Goal: Information Seeking & Learning: Check status

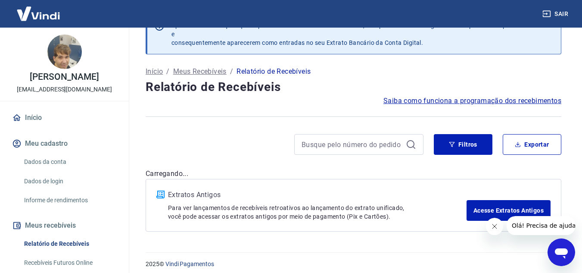
scroll to position [30, 0]
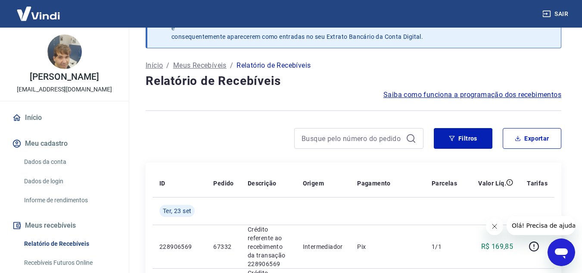
click at [494, 221] on button "Fechar mensagem da empresa" at bounding box center [494, 226] width 17 height 17
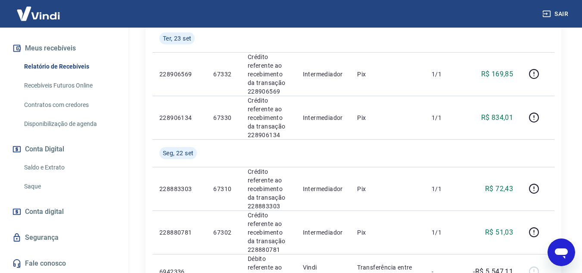
scroll to position [186, 0]
drag, startPoint x: 55, startPoint y: 164, endPoint x: 64, endPoint y: 164, distance: 9.5
click at [55, 164] on link "Saldo e Extrato" at bounding box center [70, 168] width 98 height 18
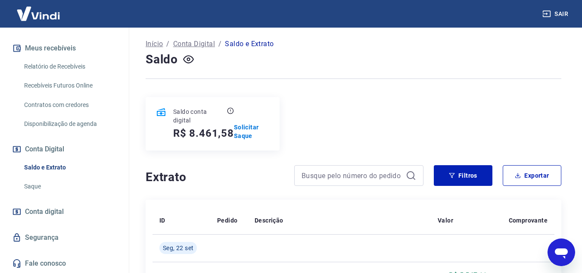
scroll to position [143, 0]
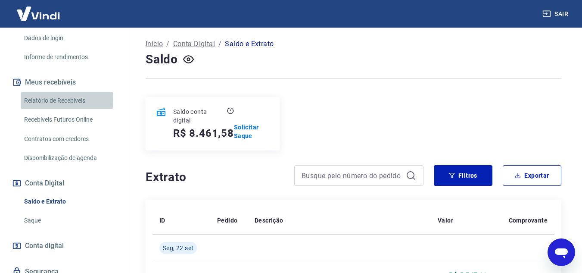
click at [59, 109] on link "Relatório de Recebíveis" at bounding box center [70, 101] width 98 height 18
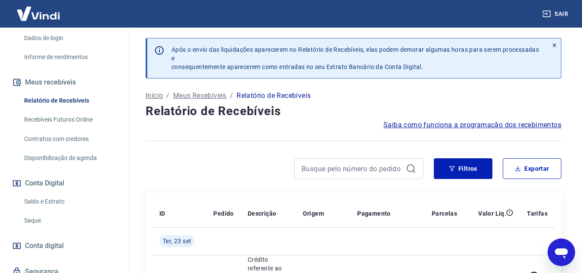
scroll to position [43, 0]
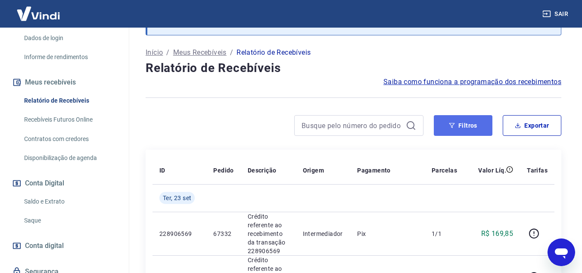
click at [481, 126] on button "Filtros" at bounding box center [463, 125] width 59 height 21
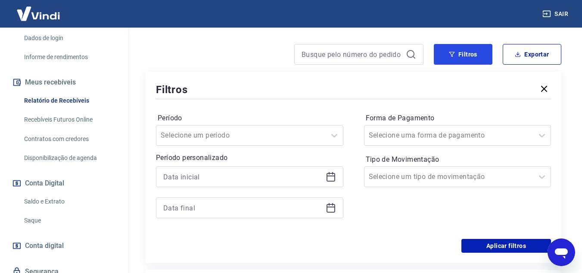
scroll to position [129, 0]
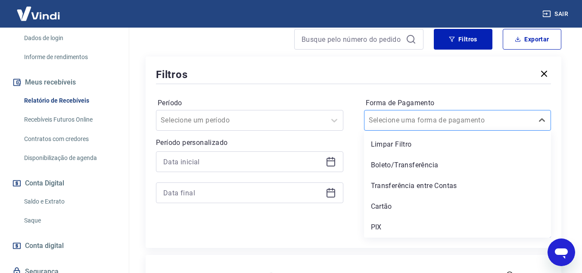
click at [443, 121] on input "Forma de Pagamento" at bounding box center [412, 120] width 87 height 10
click at [404, 163] on div "Boleto/Transferência" at bounding box center [457, 164] width 187 height 17
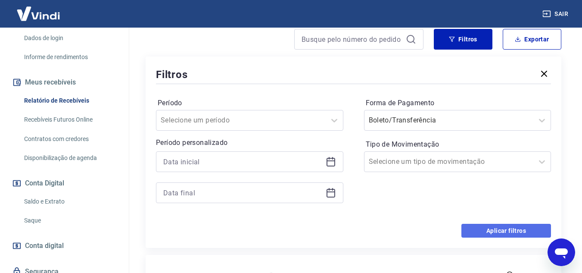
click at [495, 237] on button "Aplicar filtros" at bounding box center [507, 231] width 90 height 14
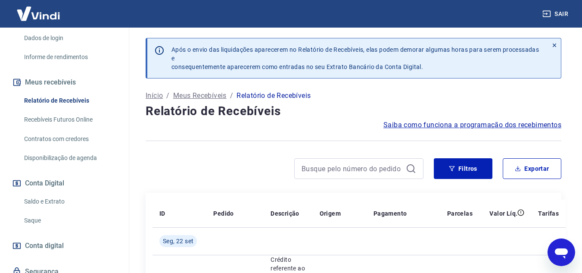
drag, startPoint x: 49, startPoint y: 209, endPoint x: 65, endPoint y: 205, distance: 16.1
click at [49, 209] on link "Saldo e Extrato" at bounding box center [70, 202] width 98 height 18
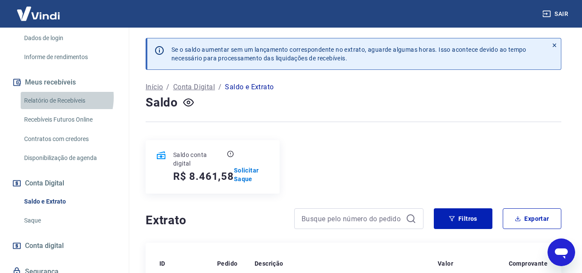
click at [53, 106] on link "Relatório de Recebíveis" at bounding box center [70, 101] width 98 height 18
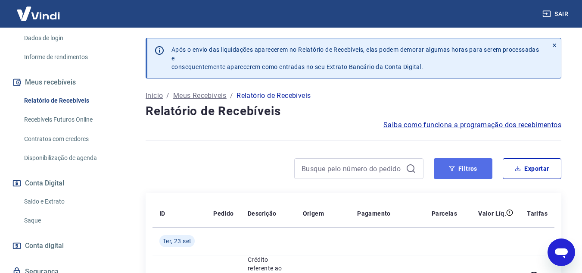
click at [459, 158] on button "Filtros" at bounding box center [463, 168] width 59 height 21
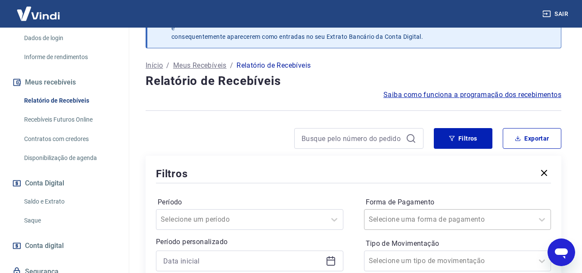
scroll to position [94, 0]
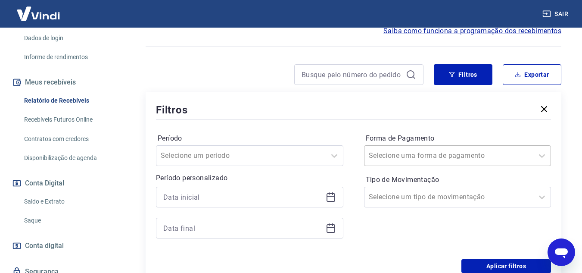
click at [425, 166] on div "Selecione uma forma de pagamento" at bounding box center [457, 155] width 187 height 21
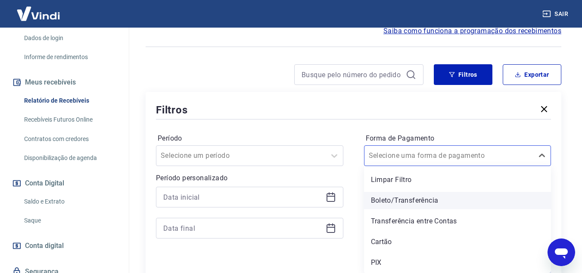
click at [415, 200] on div "Boleto/Transferência" at bounding box center [457, 200] width 187 height 17
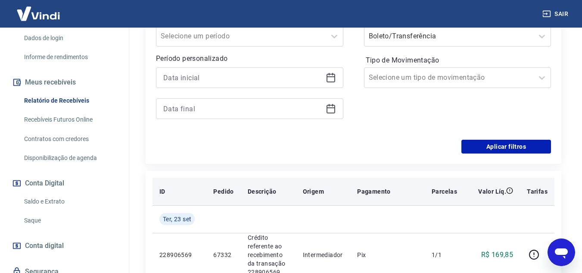
scroll to position [223, 0]
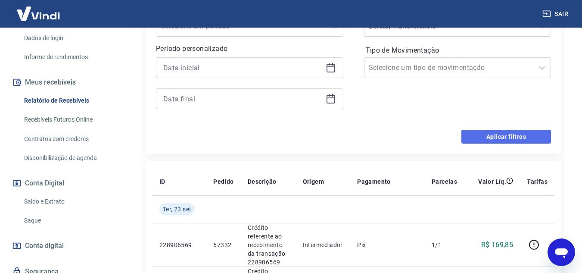
click at [490, 138] on button "Aplicar filtros" at bounding box center [507, 137] width 90 height 14
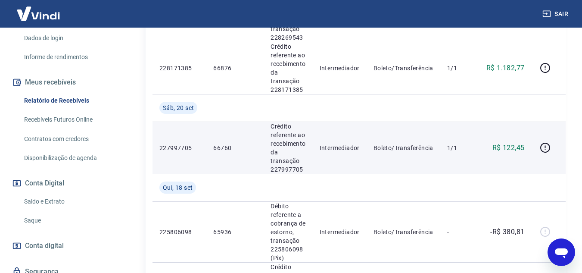
scroll to position [474, 0]
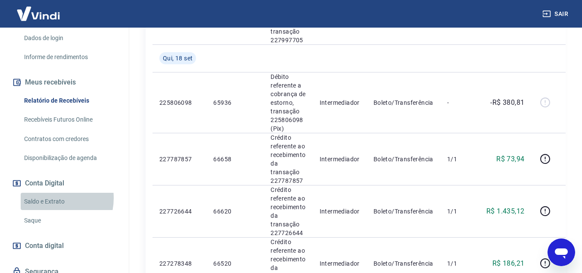
click at [50, 207] on link "Saldo e Extrato" at bounding box center [70, 202] width 98 height 18
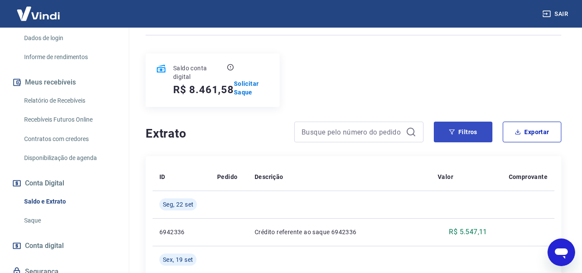
scroll to position [86, 0]
click at [482, 133] on button "Filtros" at bounding box center [463, 132] width 59 height 21
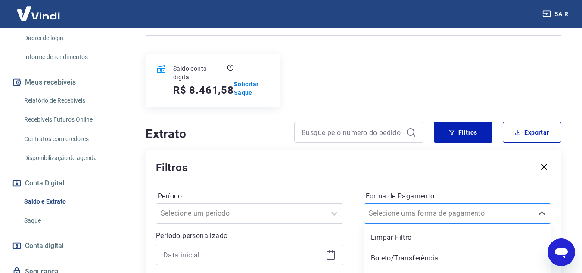
scroll to position [144, 0]
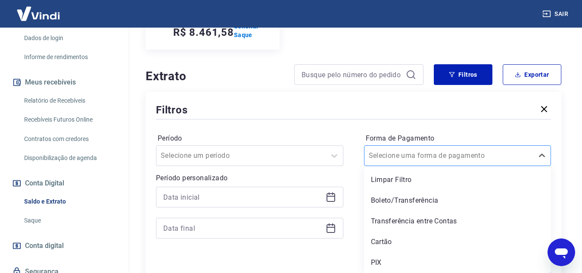
click at [427, 166] on div "option Limpar Filtro focused, 1 of 5. 5 results available. Use Up and Down to c…" at bounding box center [457, 155] width 187 height 21
click at [404, 193] on div "Boleto/Transferência" at bounding box center [457, 200] width 187 height 17
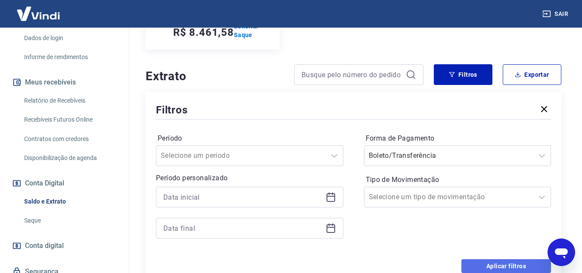
click at [481, 262] on button "Aplicar filtros" at bounding box center [507, 266] width 90 height 14
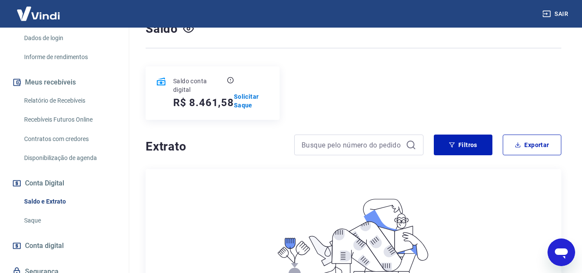
scroll to position [58, 0]
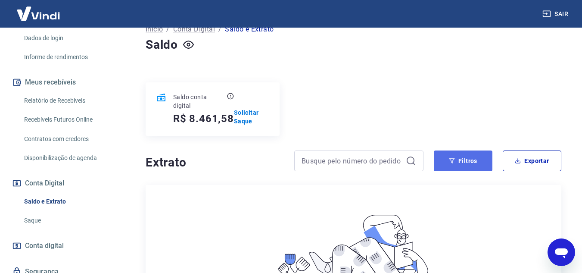
click at [452, 160] on icon "button" at bounding box center [452, 161] width 6 height 6
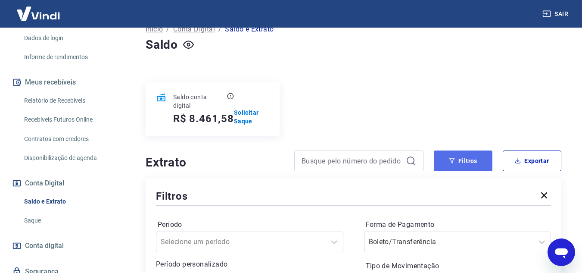
click at [447, 168] on button "Filtros" at bounding box center [463, 160] width 59 height 21
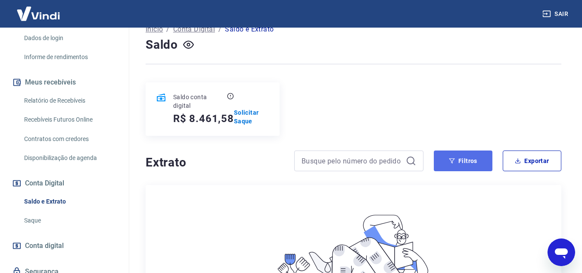
click at [446, 154] on button "Filtros" at bounding box center [463, 160] width 59 height 21
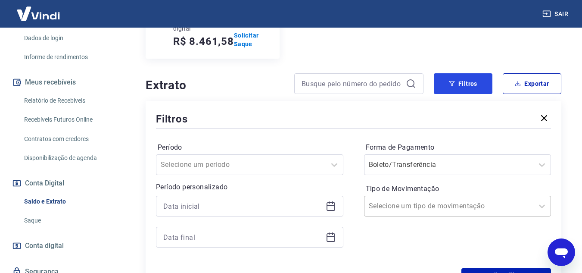
scroll to position [144, 0]
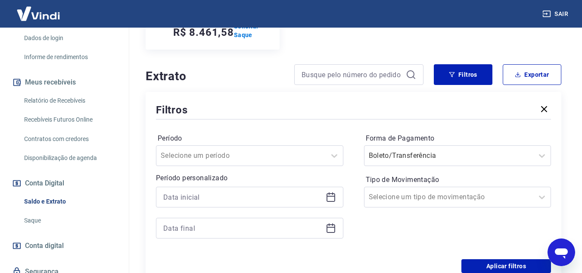
click at [63, 109] on link "Relatório de Recebíveis" at bounding box center [70, 101] width 98 height 18
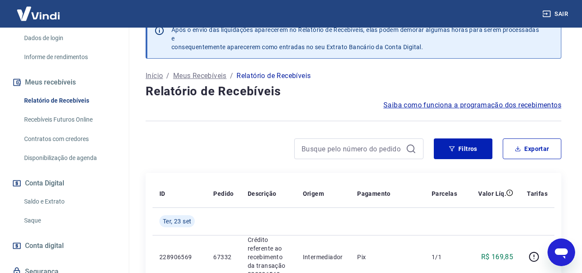
scroll to position [15, 0]
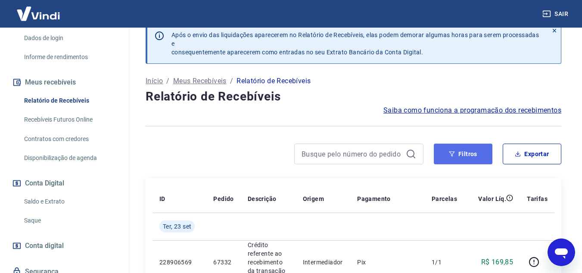
click at [467, 155] on button "Filtros" at bounding box center [463, 154] width 59 height 21
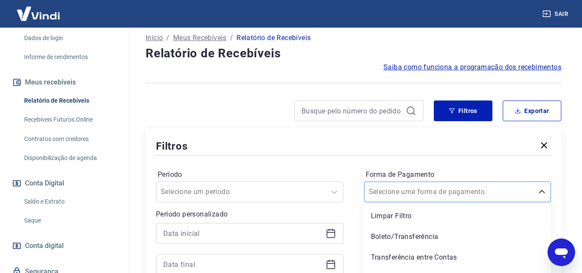
scroll to position [94, 0]
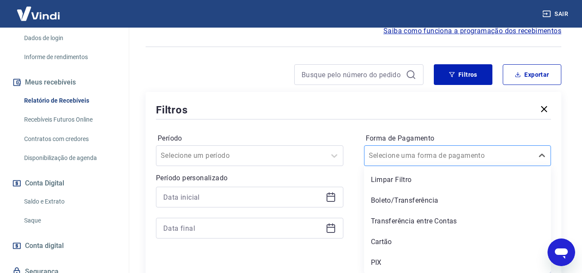
click at [419, 166] on div "option Limpar Filtro focused, 1 of 5. 5 results available. Use Up and Down to c…" at bounding box center [457, 155] width 187 height 21
click at [408, 197] on div "Boleto/Transferência" at bounding box center [457, 200] width 187 height 17
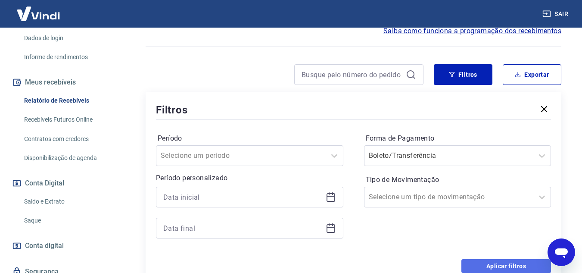
click at [497, 262] on button "Aplicar filtros" at bounding box center [507, 266] width 90 height 14
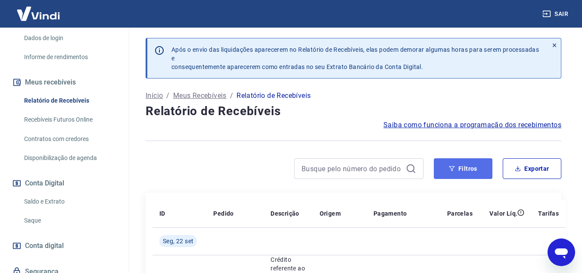
click at [473, 162] on button "Filtros" at bounding box center [463, 168] width 59 height 21
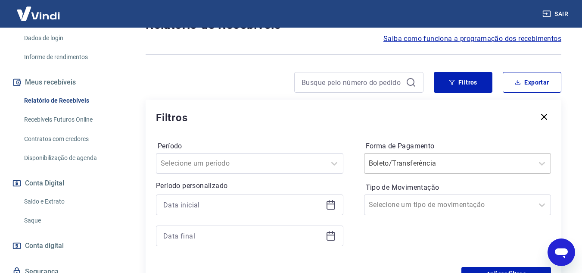
scroll to position [94, 0]
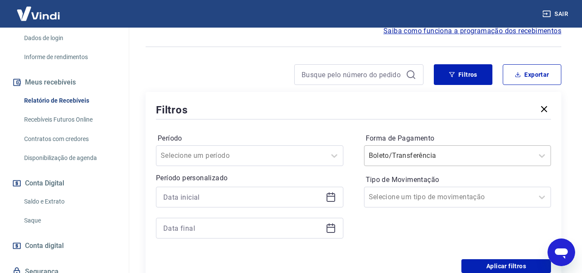
click at [407, 156] on div "Boleto/Transferência" at bounding box center [449, 156] width 169 height 16
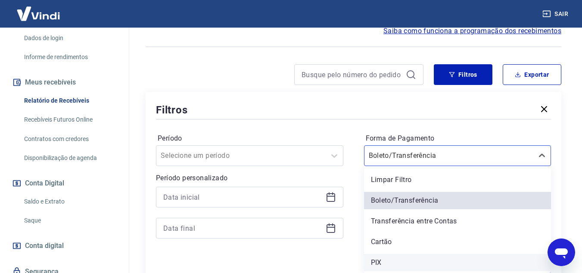
click at [377, 264] on div "PIX" at bounding box center [457, 262] width 187 height 17
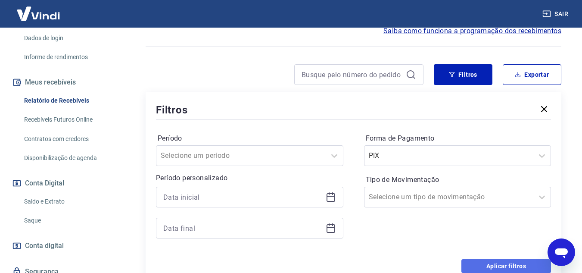
click at [502, 262] on button "Aplicar filtros" at bounding box center [507, 266] width 90 height 14
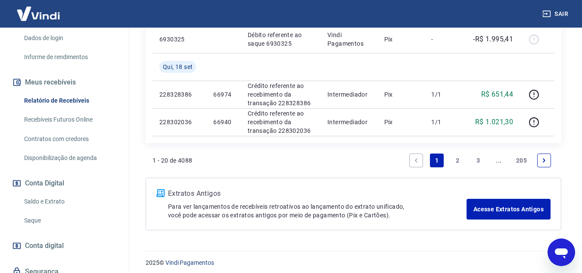
scroll to position [813, 0]
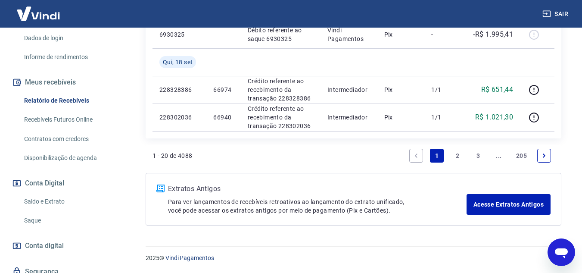
click at [454, 157] on link "2" at bounding box center [458, 156] width 14 height 14
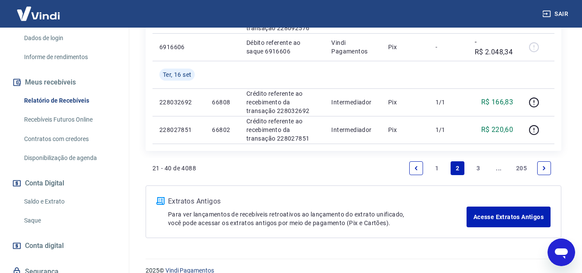
scroll to position [738, 0]
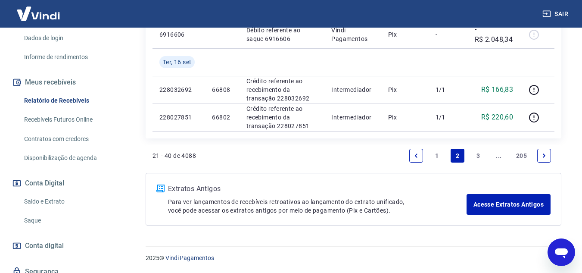
drag, startPoint x: 481, startPoint y: 158, endPoint x: 459, endPoint y: 149, distance: 23.0
click at [480, 158] on link "3" at bounding box center [479, 156] width 14 height 14
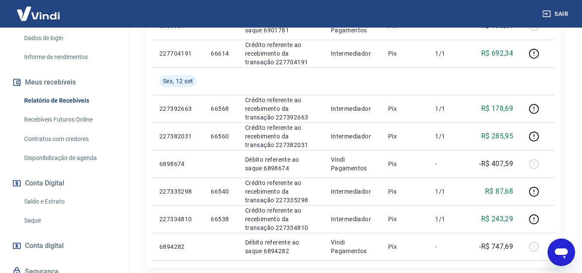
scroll to position [731, 0]
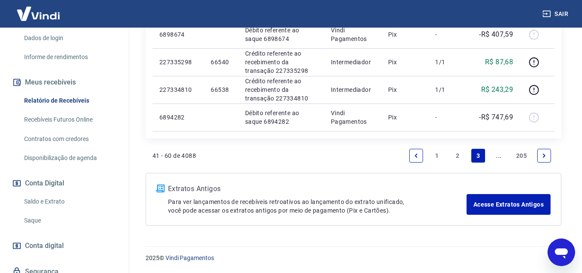
drag, startPoint x: 453, startPoint y: 153, endPoint x: 431, endPoint y: 153, distance: 21.1
click at [453, 153] on link "2" at bounding box center [458, 156] width 14 height 14
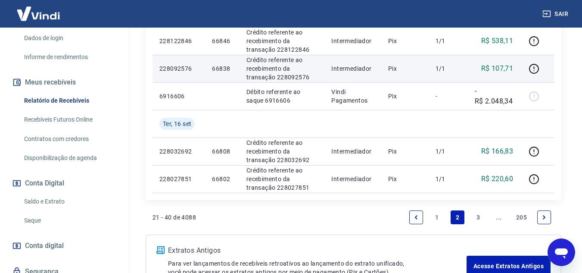
scroll to position [738, 0]
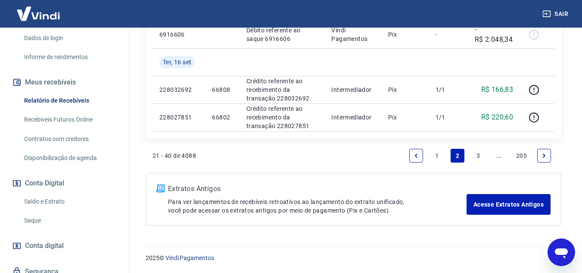
click at [437, 155] on link "1" at bounding box center [437, 156] width 14 height 14
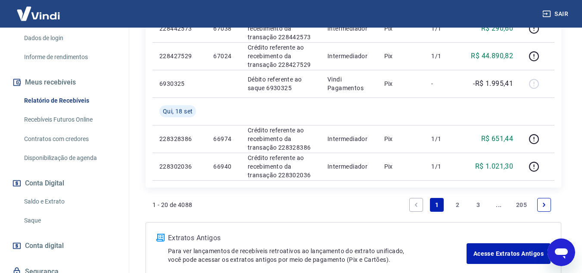
scroll to position [813, 0]
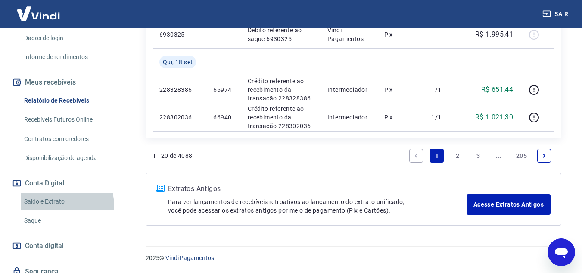
click at [48, 210] on link "Saldo e Extrato" at bounding box center [70, 202] width 98 height 18
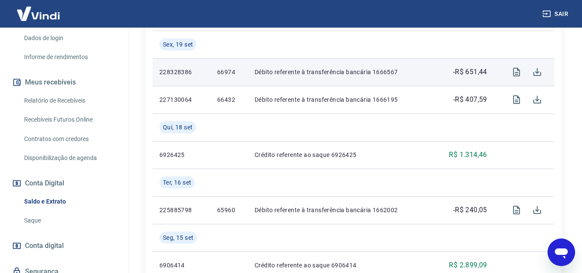
scroll to position [388, 0]
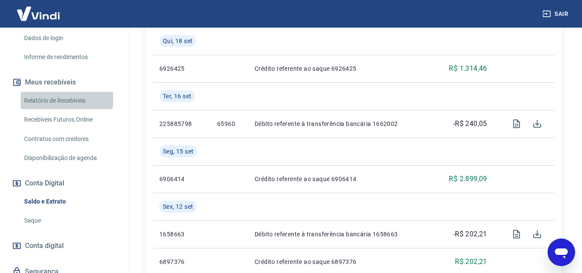
click at [51, 108] on link "Relatório de Recebíveis" at bounding box center [70, 101] width 98 height 18
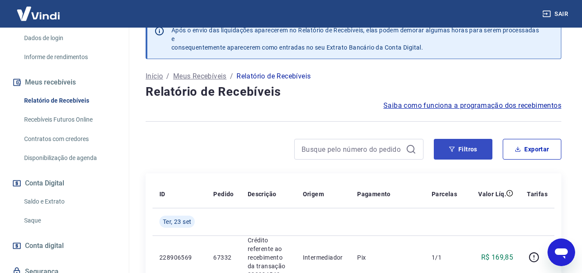
scroll to position [30, 0]
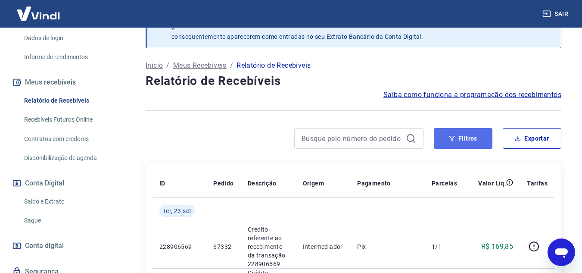
click at [458, 139] on button "Filtros" at bounding box center [463, 138] width 59 height 21
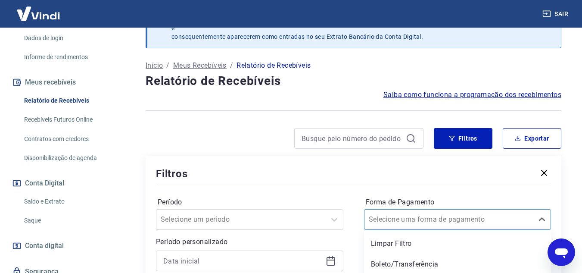
scroll to position [94, 0]
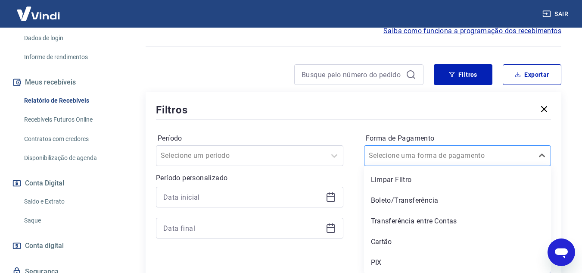
click at [434, 166] on div "option Transferência entre Contas focused, 3 of 5. 5 results available. Use Up …" at bounding box center [457, 155] width 187 height 21
click at [403, 201] on div "Boleto/Transferência" at bounding box center [457, 200] width 187 height 17
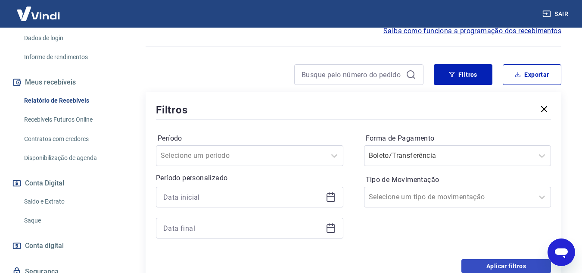
scroll to position [137, 0]
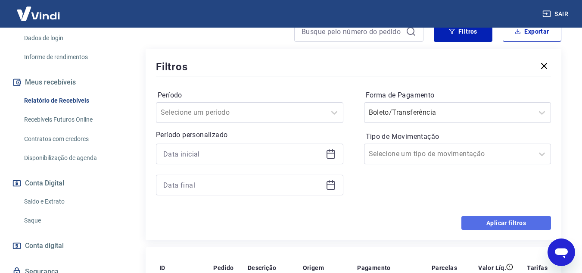
click at [481, 216] on button "Aplicar filtros" at bounding box center [507, 223] width 90 height 14
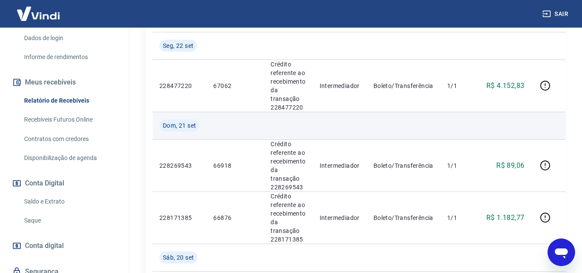
scroll to position [180, 0]
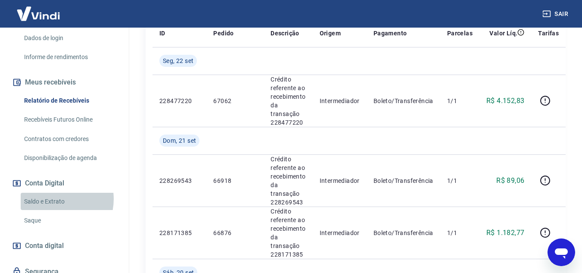
click at [53, 208] on link "Saldo e Extrato" at bounding box center [70, 202] width 98 height 18
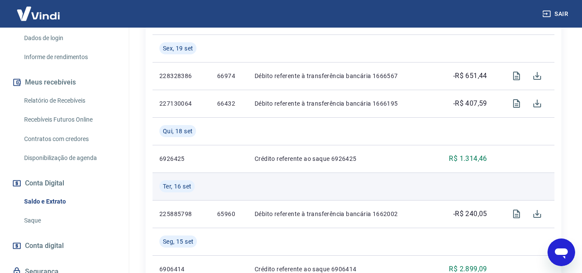
scroll to position [302, 0]
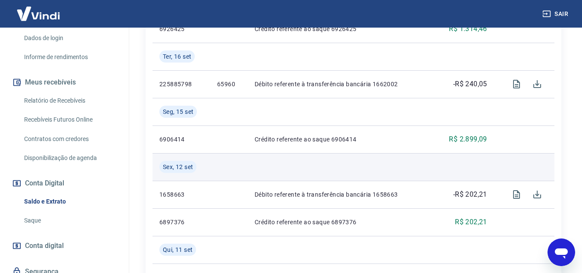
scroll to position [474, 0]
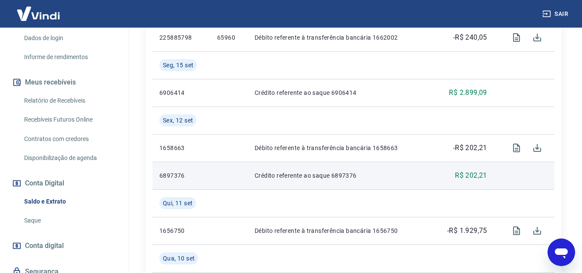
click at [397, 178] on p "Crédito referente ao saque 6897376" at bounding box center [339, 175] width 169 height 9
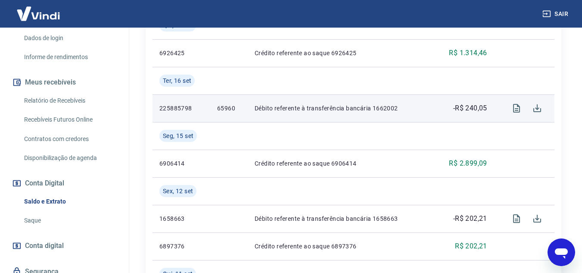
scroll to position [388, 0]
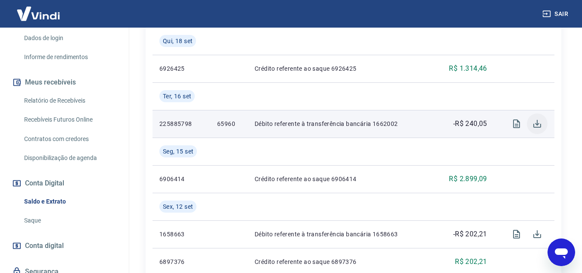
click at [531, 125] on button "Download" at bounding box center [537, 123] width 21 height 21
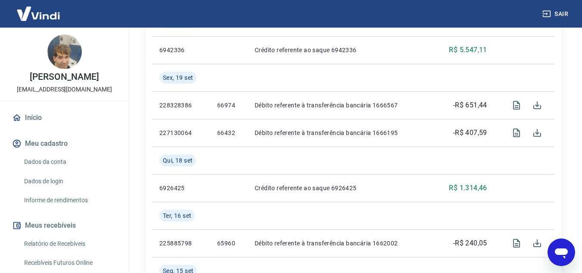
scroll to position [259, 0]
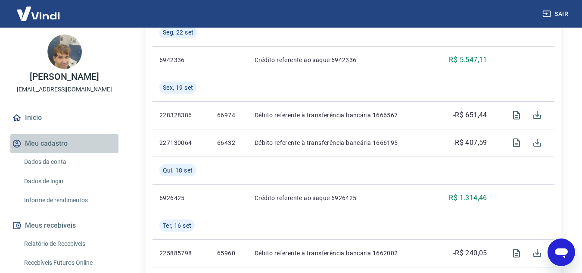
click at [65, 153] on button "Meu cadastro" at bounding box center [64, 143] width 108 height 19
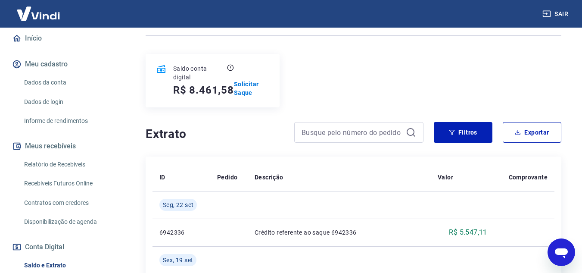
scroll to position [86, 0]
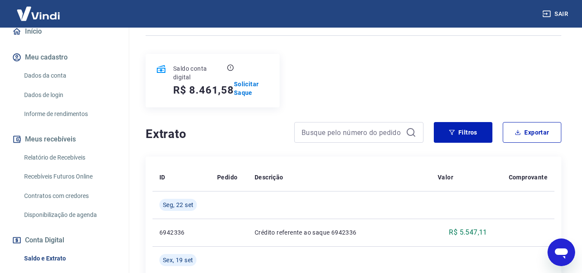
click at [51, 166] on link "Relatório de Recebíveis" at bounding box center [70, 158] width 98 height 18
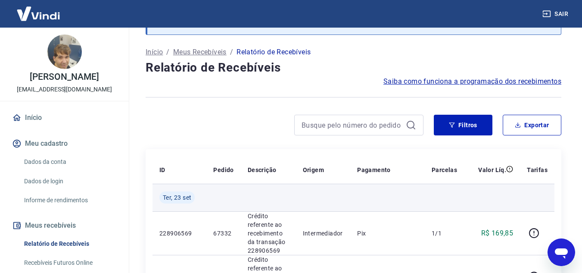
scroll to position [43, 0]
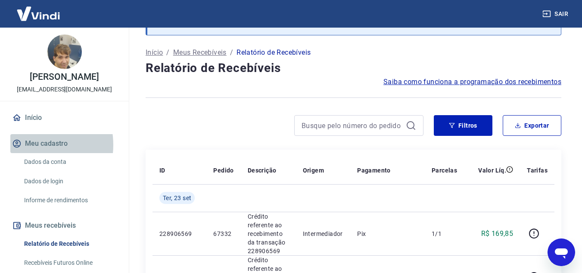
click at [32, 153] on button "Meu cadastro" at bounding box center [64, 143] width 108 height 19
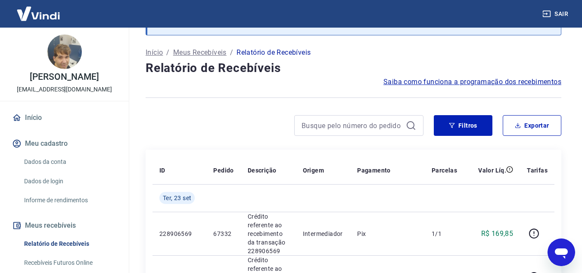
click at [64, 253] on link "Relatório de Recebíveis" at bounding box center [70, 244] width 98 height 18
